Goal: Check status: Check status

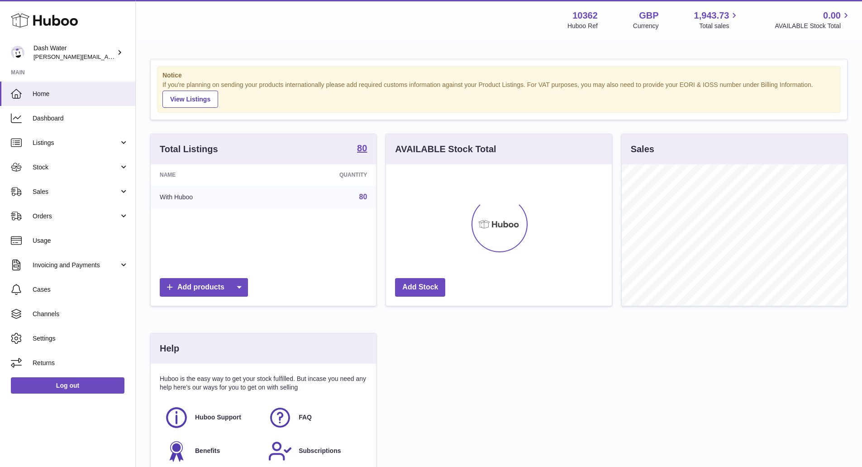
click at [736, 419] on div "Total Listings 80 Name Quantity With Huboo 80 Add products AVAILABLE Stock Tota…" at bounding box center [499, 310] width 706 height 354
click at [103, 199] on link "Sales" at bounding box center [67, 191] width 135 height 24
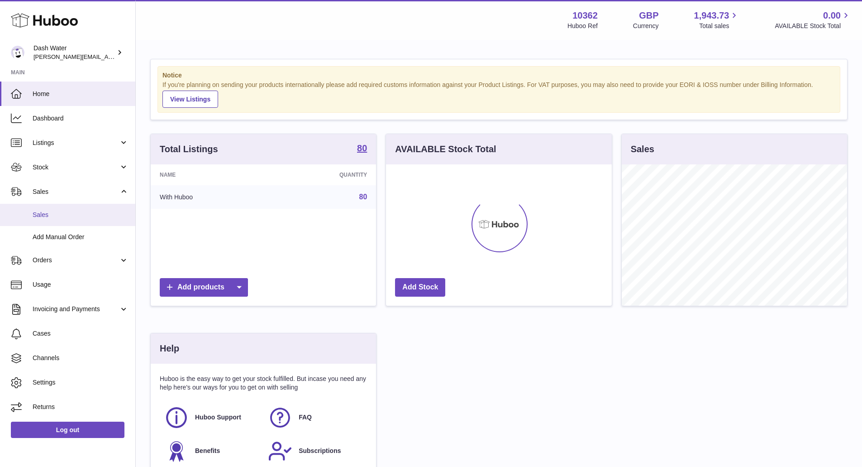
click at [80, 214] on span "Sales" at bounding box center [81, 214] width 96 height 9
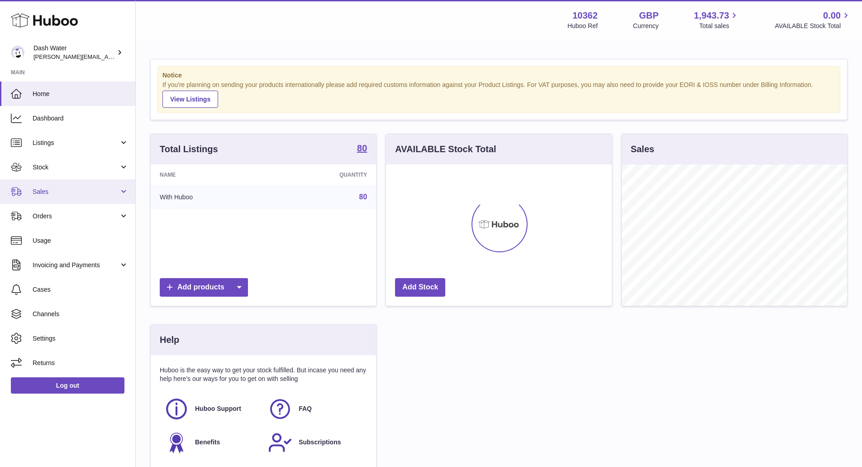
scroll to position [141, 226]
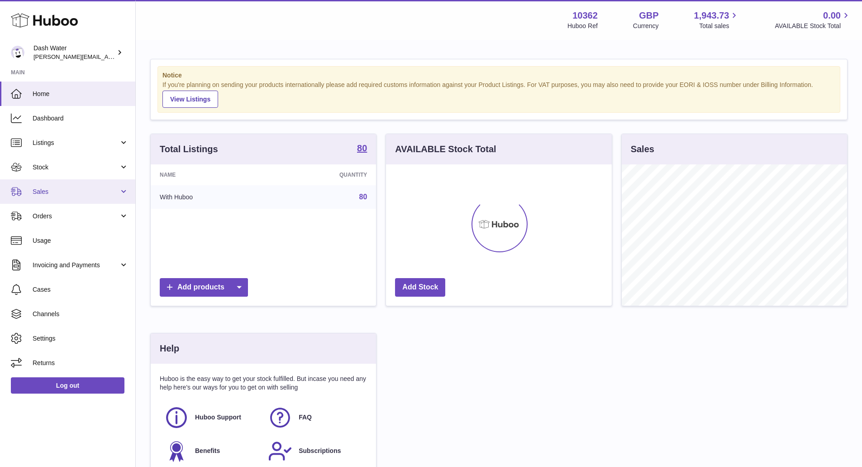
click at [71, 190] on span "Sales" at bounding box center [76, 191] width 86 height 9
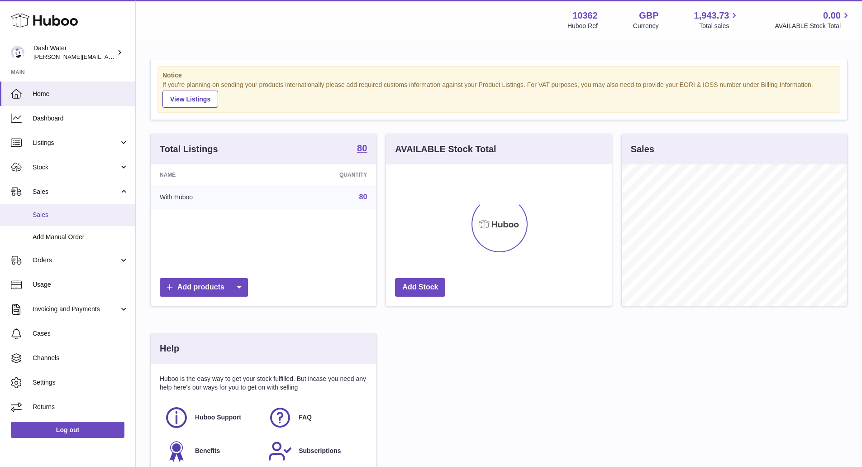
click at [44, 213] on span "Sales" at bounding box center [81, 214] width 96 height 9
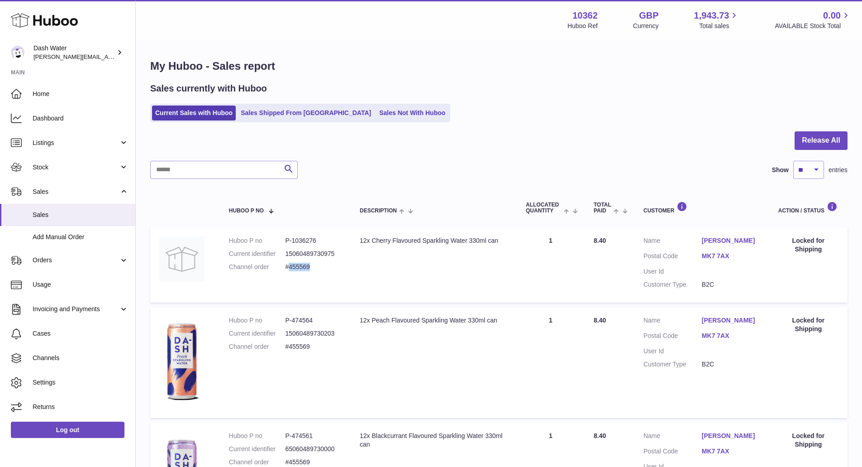
drag, startPoint x: 319, startPoint y: 269, endPoint x: 289, endPoint y: 266, distance: 31.0
click at [289, 266] on dd "#455569" at bounding box center [313, 266] width 57 height 9
copy dd "455569"
click at [376, 111] on link "Sales Not With Huboo" at bounding box center [412, 112] width 72 height 15
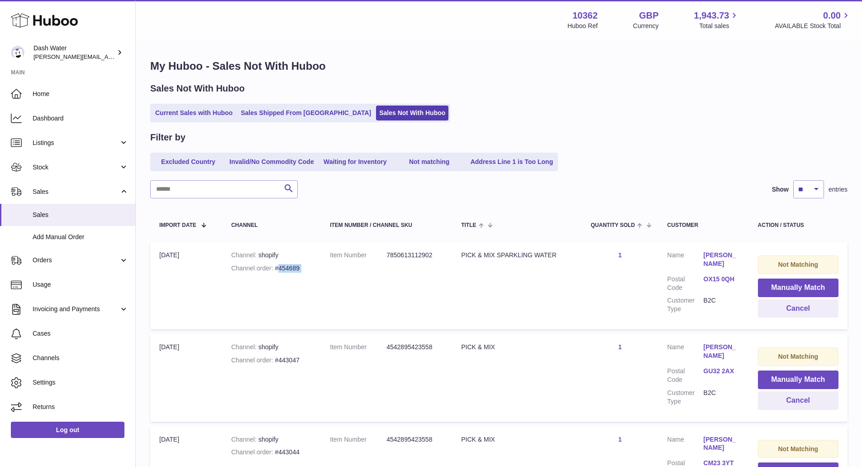
click at [279, 273] on tr "Import date 17th Aug Channel shopify Channel order #454689 Item Number 78506131…" at bounding box center [498, 285] width 697 height 87
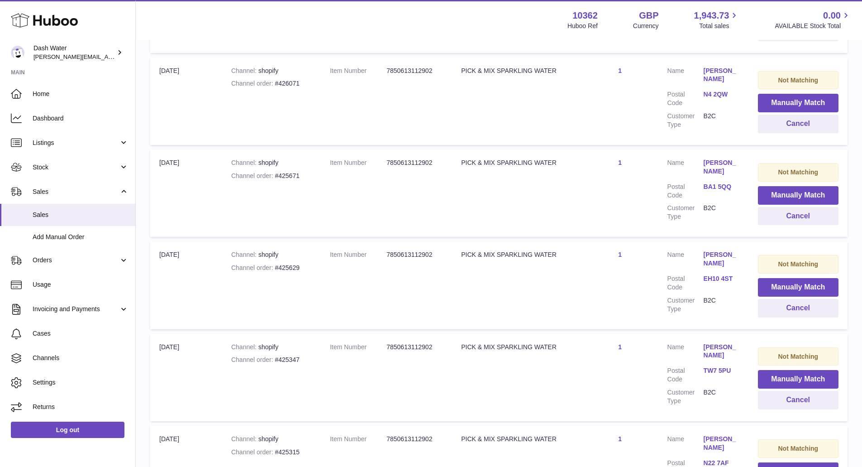
scroll to position [790, 0]
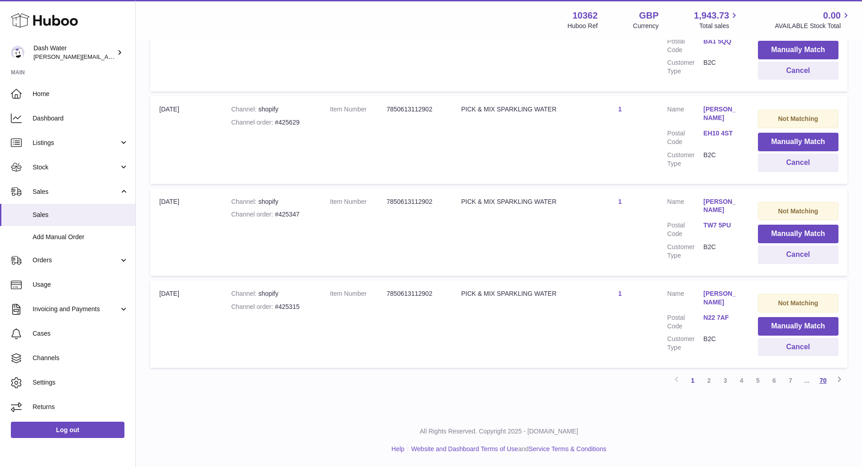
click at [819, 376] on link "70" at bounding box center [823, 380] width 16 height 16
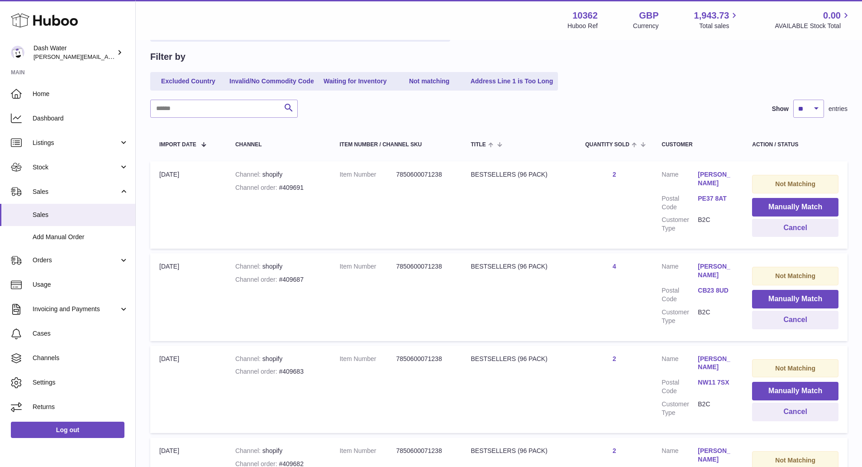
scroll to position [357, 0]
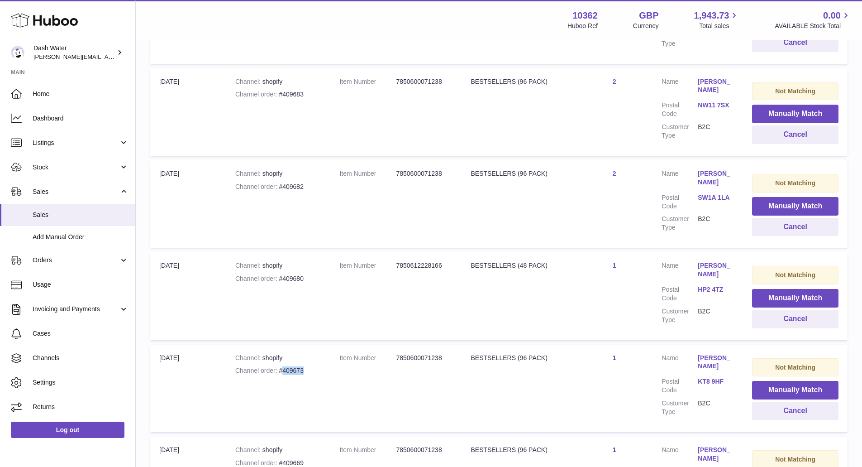
drag, startPoint x: 326, startPoint y: 369, endPoint x: 283, endPoint y: 369, distance: 43.0
click at [283, 369] on td "Channel shopify Channel order #409673" at bounding box center [278, 387] width 105 height 87
copy div "409673"
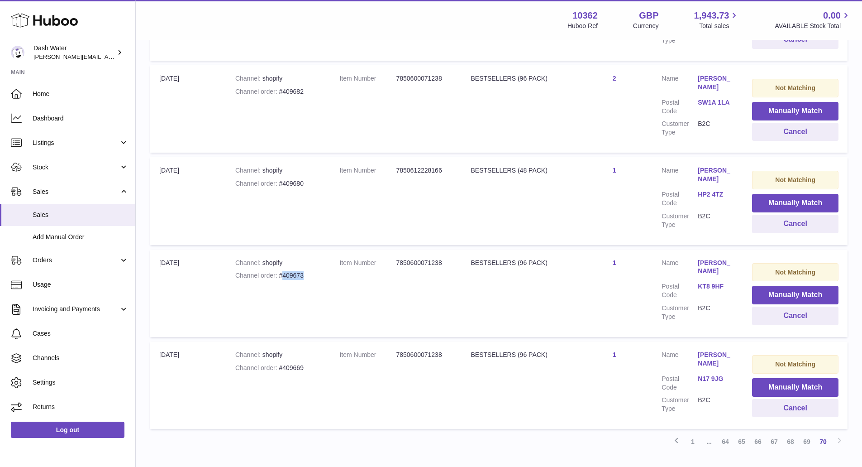
scroll to position [511, 0]
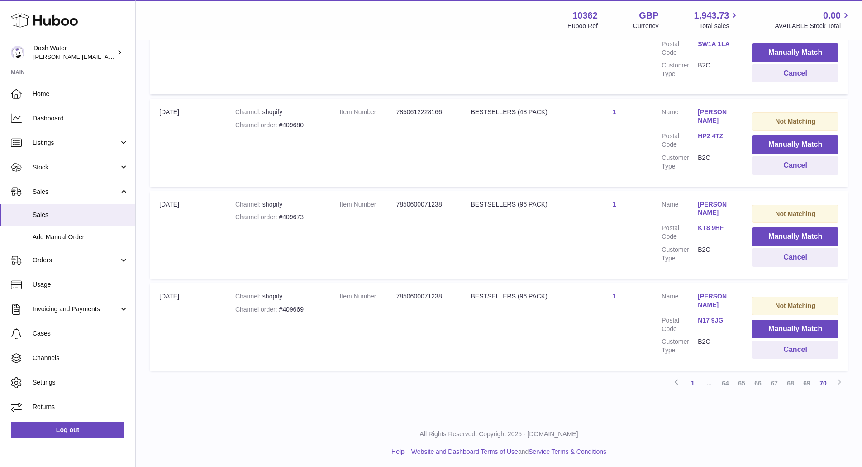
click at [697, 381] on link "1" at bounding box center [693, 383] width 16 height 16
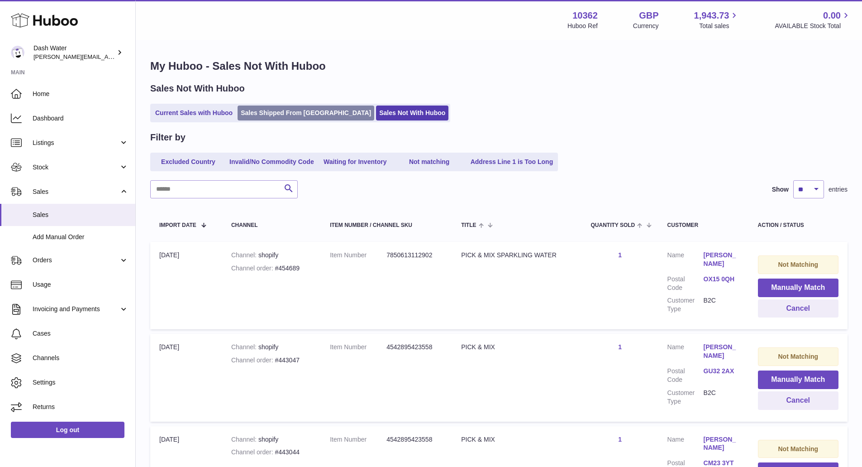
click at [296, 114] on link "Sales Shipped From [GEOGRAPHIC_DATA]" at bounding box center [306, 112] width 137 height 15
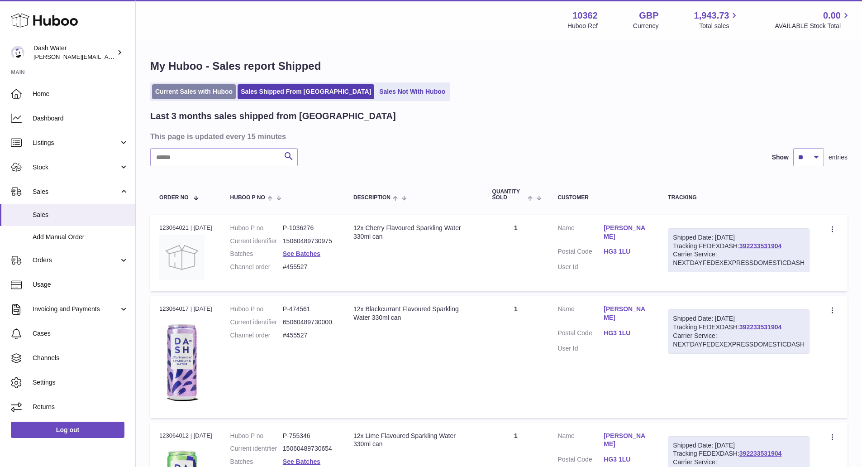
click at [214, 95] on link "Current Sales with Huboo" at bounding box center [194, 91] width 84 height 15
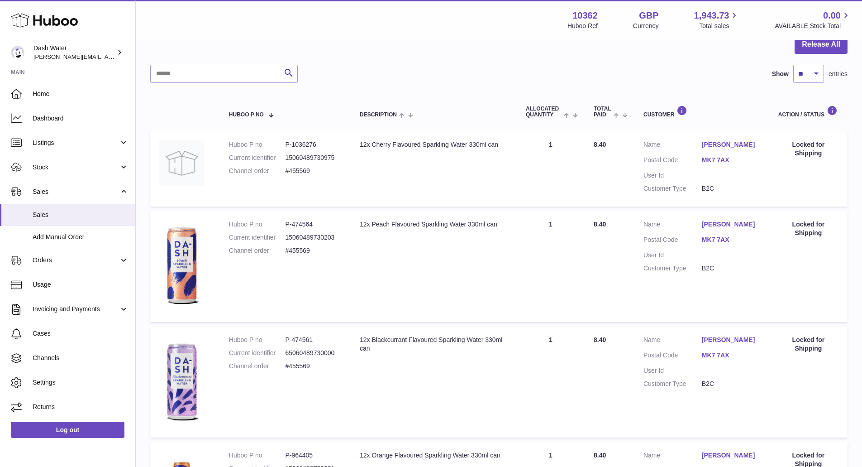
scroll to position [91, 0]
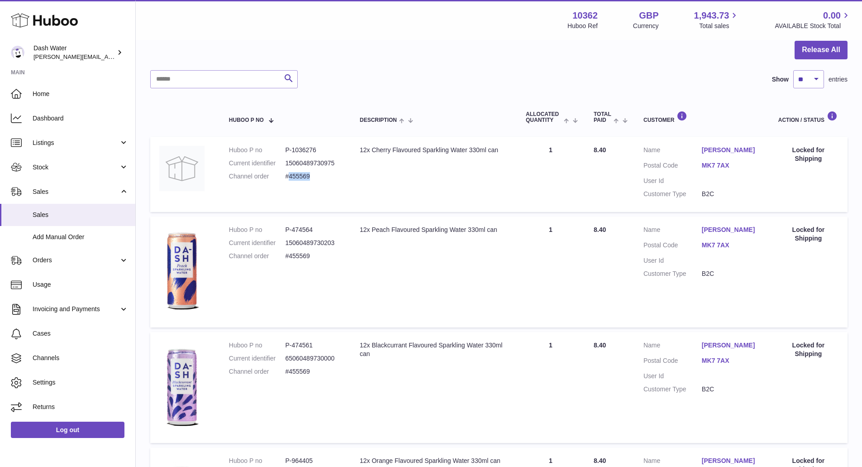
drag, startPoint x: 319, startPoint y: 179, endPoint x: 290, endPoint y: 175, distance: 29.2
click at [290, 175] on dd "#455569" at bounding box center [313, 176] width 57 height 9
copy dd "455569"
click at [52, 257] on span "Orders" at bounding box center [76, 260] width 86 height 9
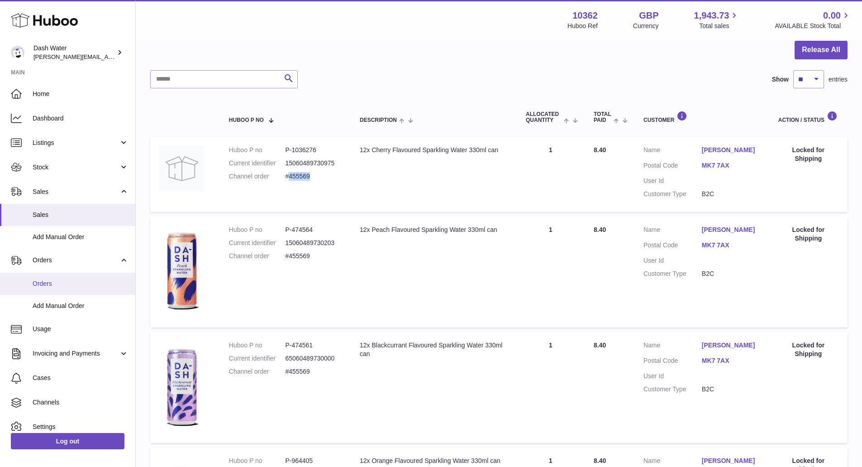
click at [53, 286] on span "Orders" at bounding box center [81, 283] width 96 height 9
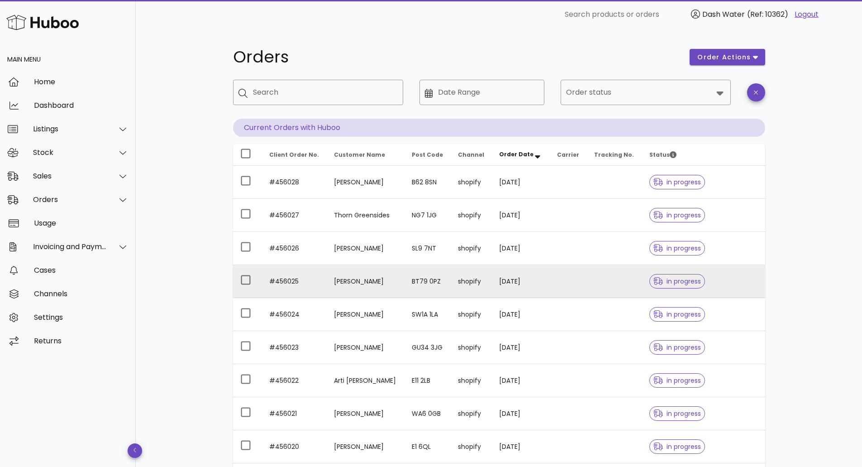
scroll to position [129, 0]
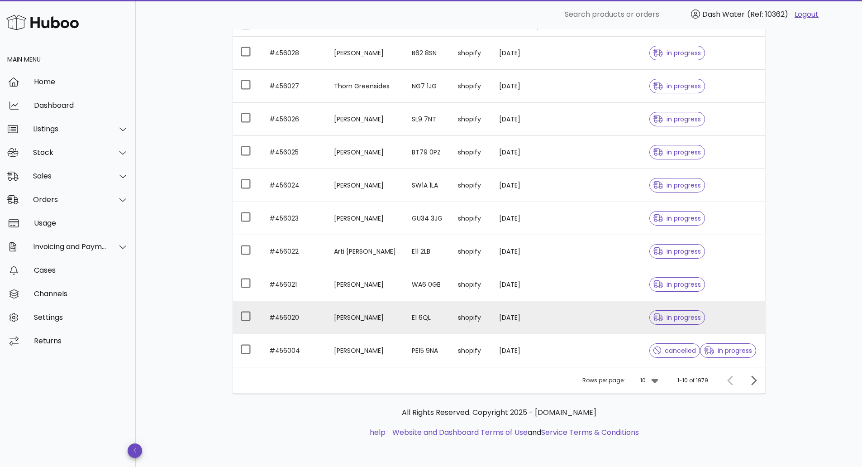
click at [666, 317] on span "in progress" at bounding box center [677, 317] width 48 height 6
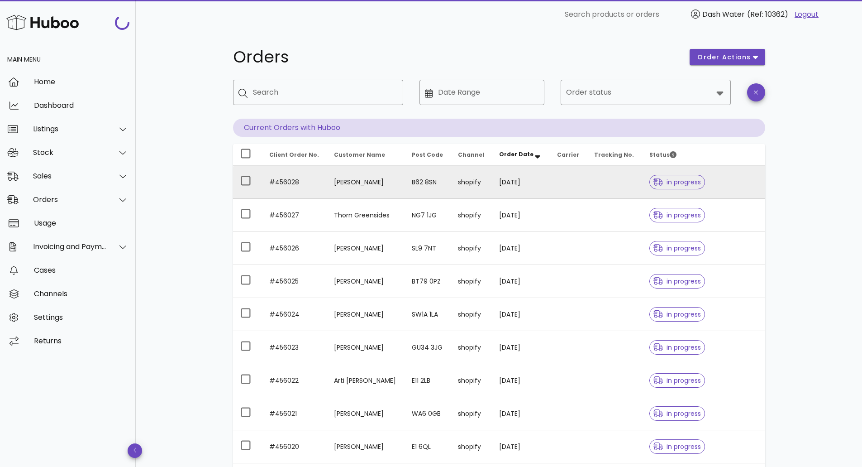
scroll to position [129, 0]
